Goal: Obtain resource: Download file/media

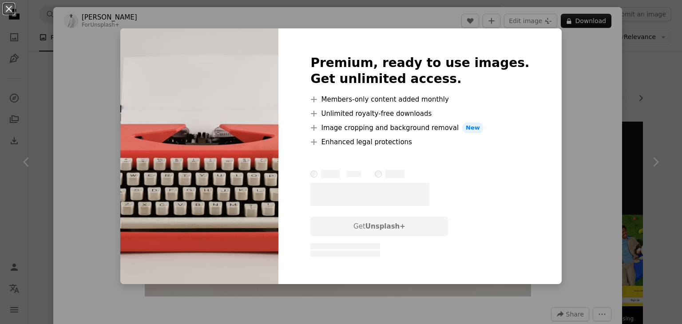
scroll to position [1155, 0]
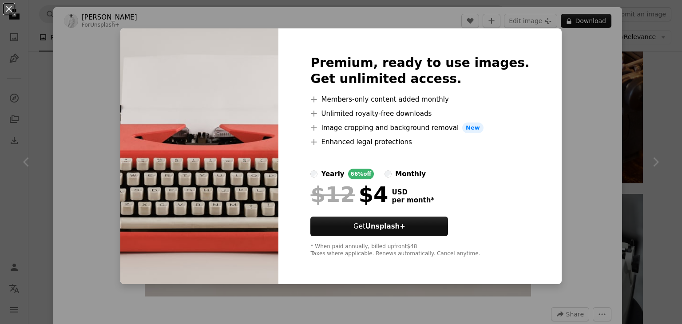
click at [551, 66] on div "An X shape Premium, ready to use images. Get unlimited access. A plus sign Memb…" at bounding box center [341, 162] width 682 height 324
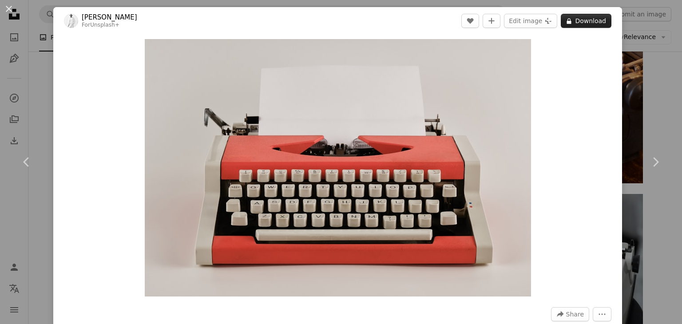
click at [568, 15] on button "A lock Download" at bounding box center [586, 21] width 51 height 14
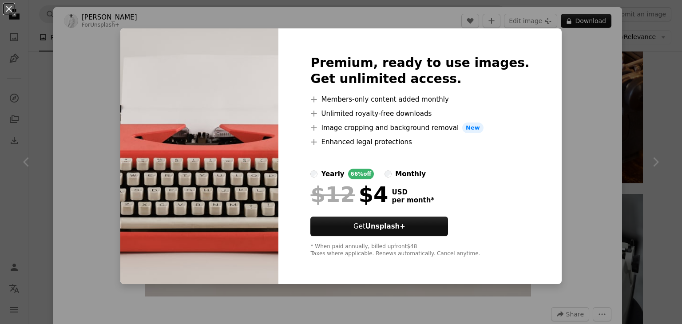
click at [556, 111] on div "An X shape Premium, ready to use images. Get unlimited access. A plus sign Memb…" at bounding box center [341, 162] width 682 height 324
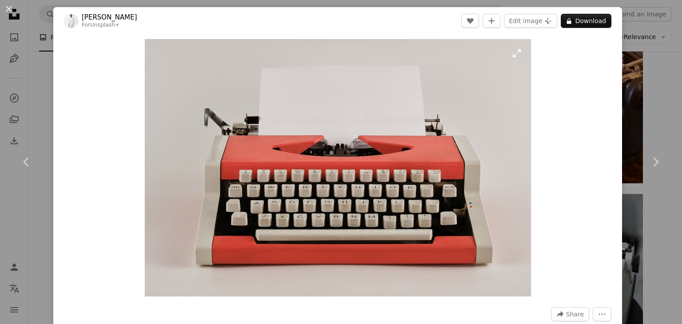
click at [371, 184] on img "Zoom in on this image" at bounding box center [338, 168] width 387 height 258
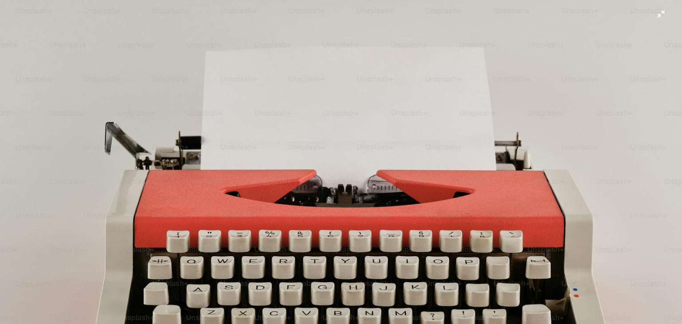
scroll to position [61, 0]
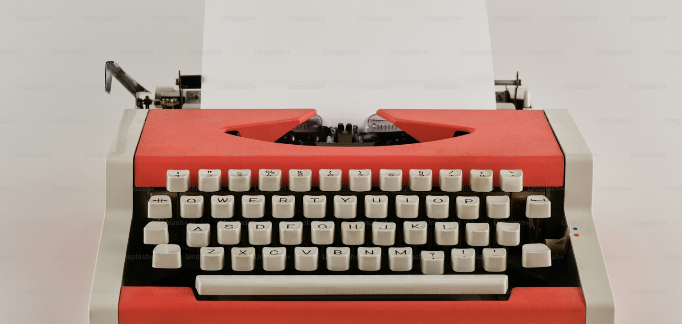
click at [651, 13] on img "Zoom out on this image" at bounding box center [341, 166] width 683 height 455
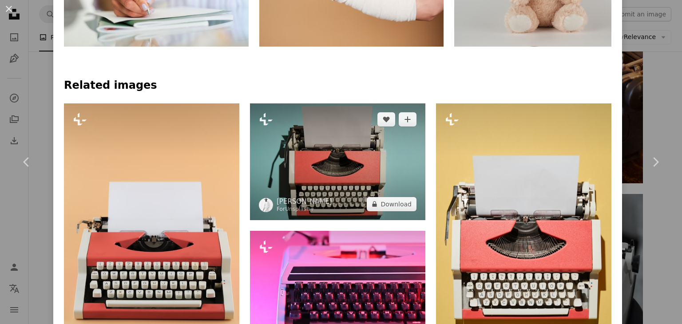
scroll to position [533, 0]
